Goal: Navigation & Orientation: Find specific page/section

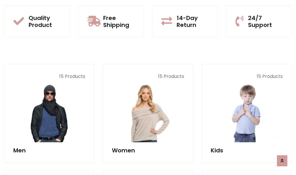
scroll to position [516, 0]
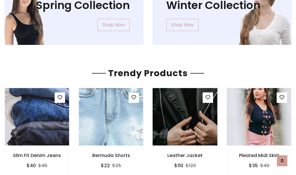
click at [185, 117] on img at bounding box center [185, 116] width 77 height 139
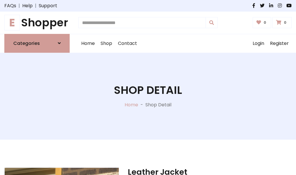
click at [37, 23] on h1 "E Shopper" at bounding box center [36, 22] width 65 height 13
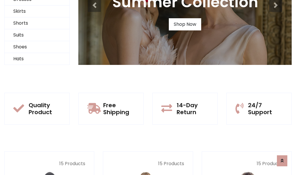
scroll to position [56, 0]
